Goal: Check status: Check status

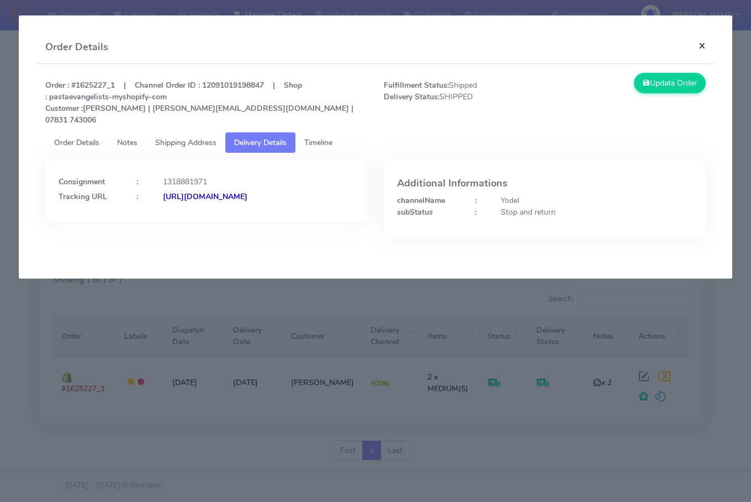
drag, startPoint x: 0, startPoint y: 0, endPoint x: 711, endPoint y: 45, distance: 712.4
click at [711, 45] on button "×" at bounding box center [701, 45] width 25 height 29
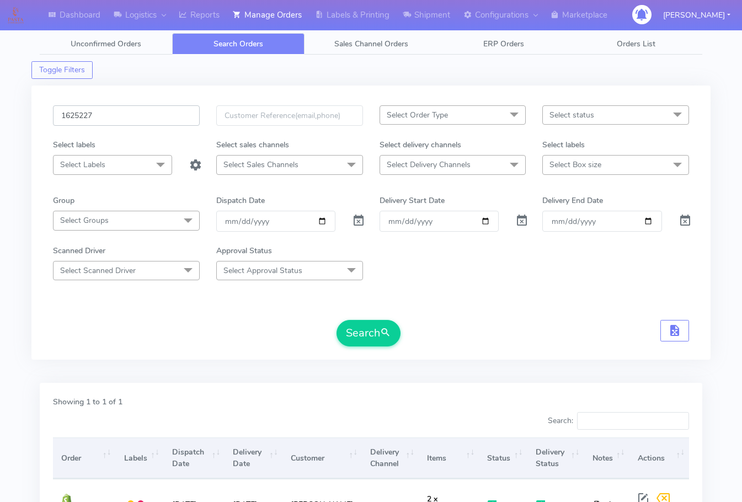
click at [142, 107] on input "1625227" at bounding box center [126, 115] width 147 height 20
paste input "14614"
type input "1614614"
drag, startPoint x: 373, startPoint y: 330, endPoint x: 741, endPoint y: 350, distance: 368.7
click at [373, 330] on button "Search" at bounding box center [369, 333] width 64 height 26
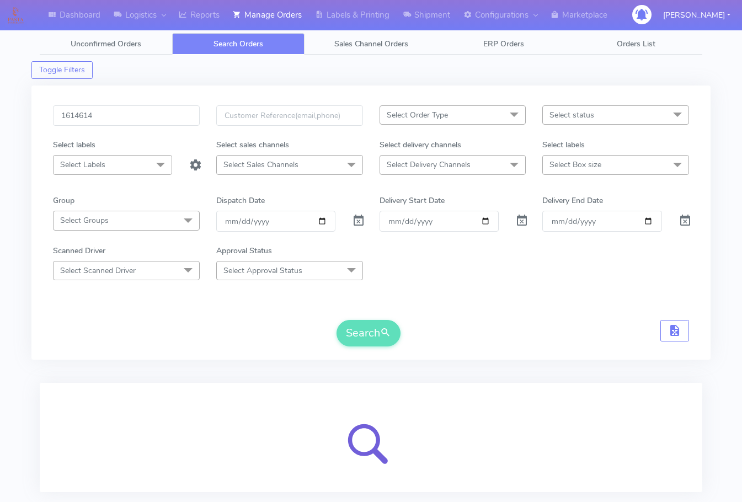
scroll to position [68, 0]
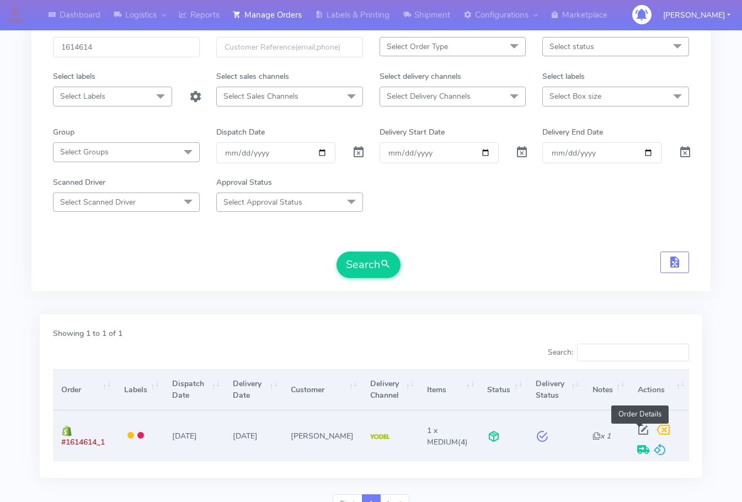
click at [638, 429] on span at bounding box center [644, 432] width 20 height 10
select select "5"
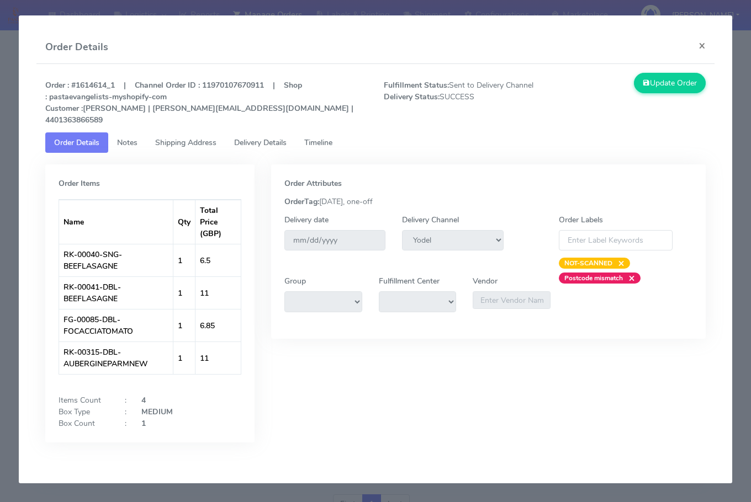
click at [189, 137] on span "Shipping Address" at bounding box center [185, 142] width 61 height 10
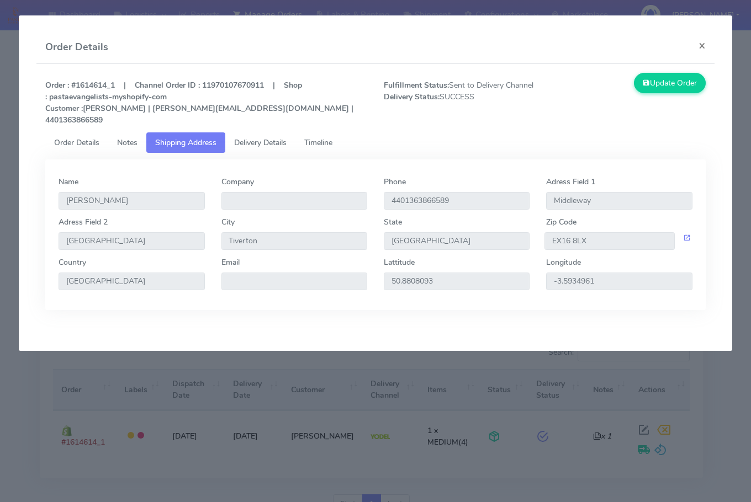
click at [278, 137] on span "Delivery Details" at bounding box center [260, 142] width 52 height 10
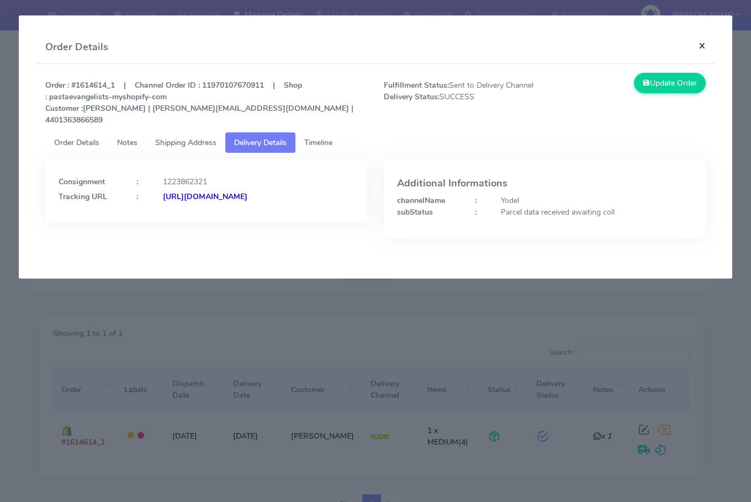
drag, startPoint x: 704, startPoint y: 46, endPoint x: 695, endPoint y: 49, distance: 9.3
click at [704, 45] on button "×" at bounding box center [701, 45] width 25 height 29
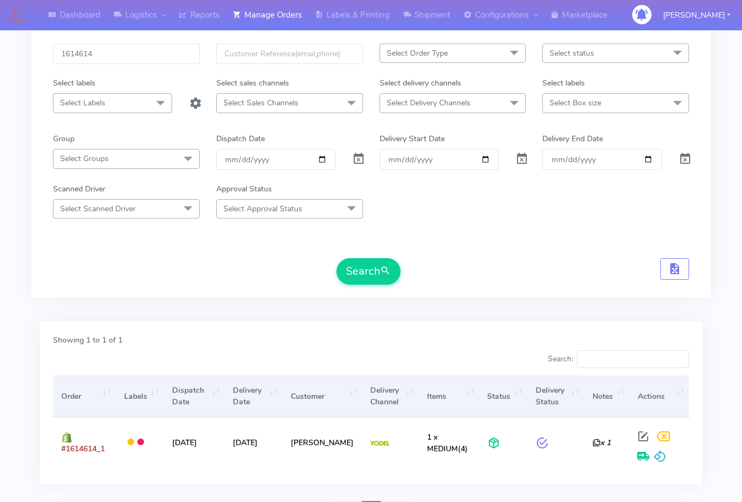
scroll to position [0, 0]
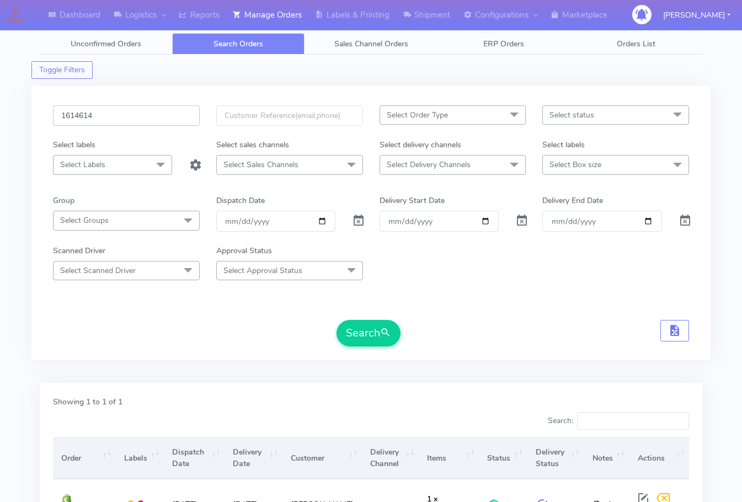
click at [148, 115] on input "1614614" at bounding box center [126, 115] width 147 height 20
paste input "9269"
type input "1619269"
click at [337, 320] on button "Search" at bounding box center [369, 333] width 64 height 26
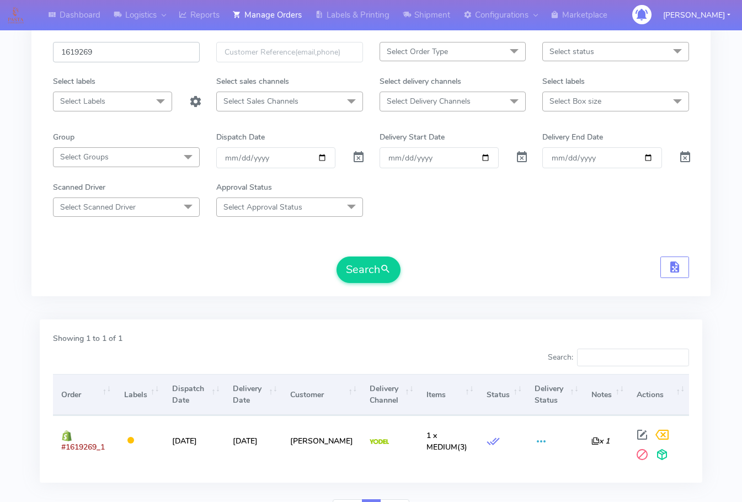
scroll to position [122, 0]
